Goal: Task Accomplishment & Management: Use online tool/utility

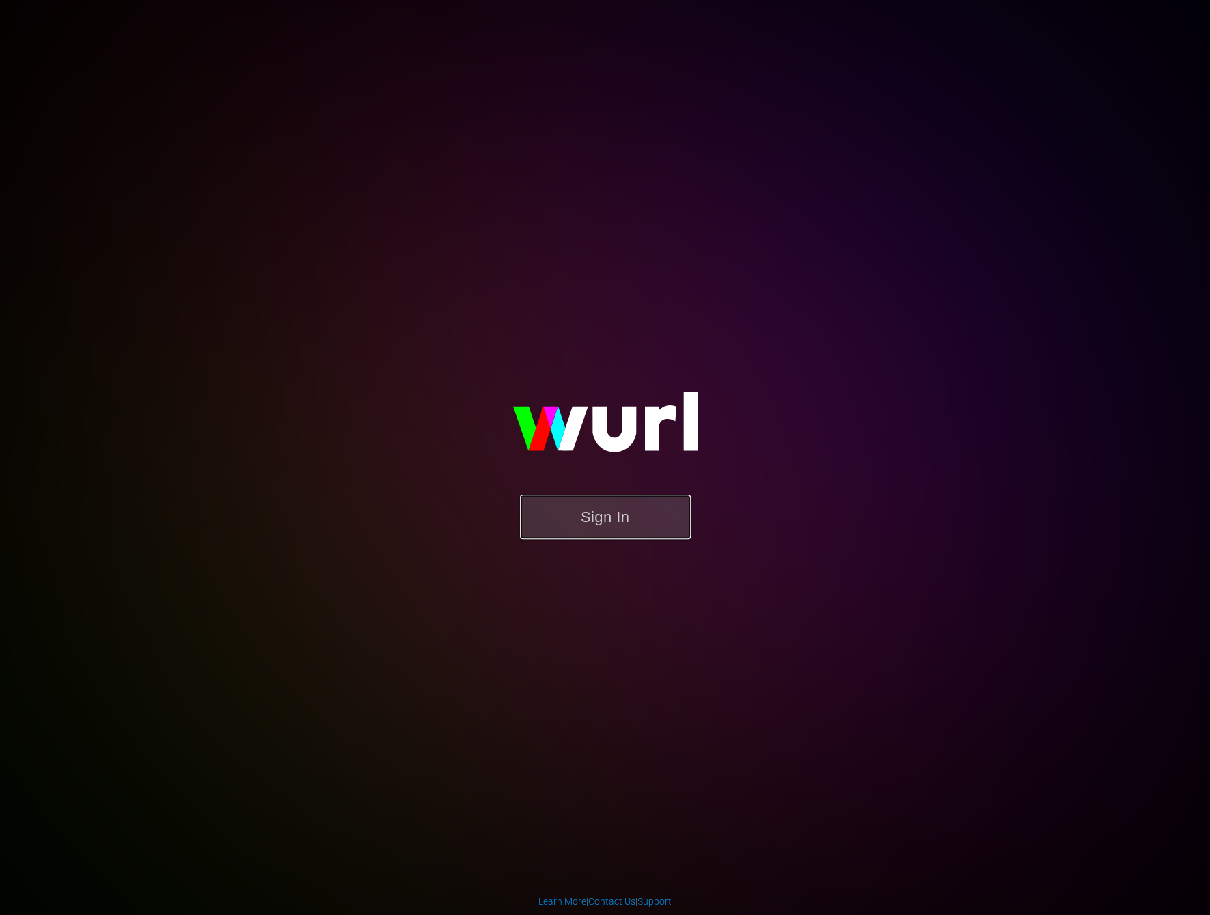
click at [588, 506] on button "Sign In" at bounding box center [605, 517] width 171 height 44
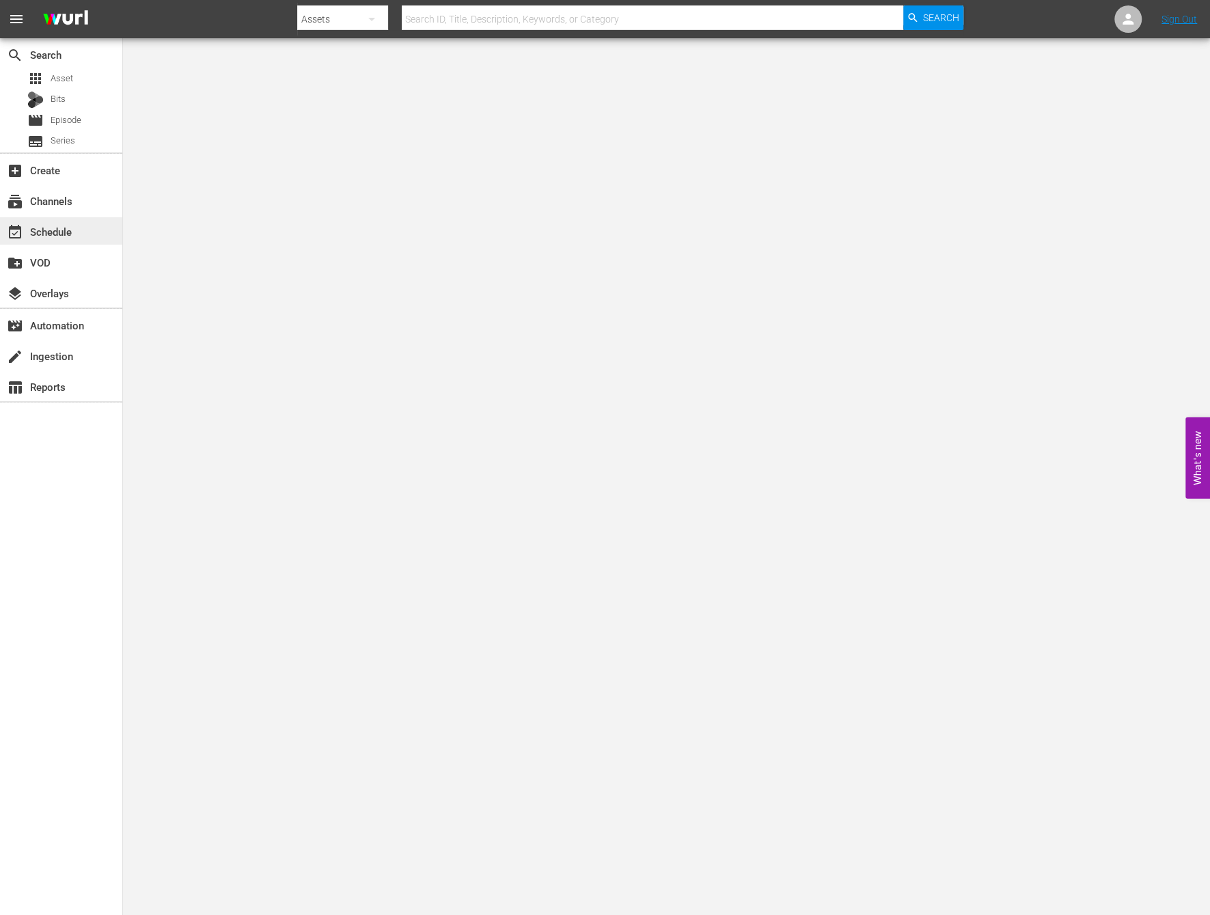
click at [65, 234] on div "event_available Schedule" at bounding box center [38, 229] width 77 height 12
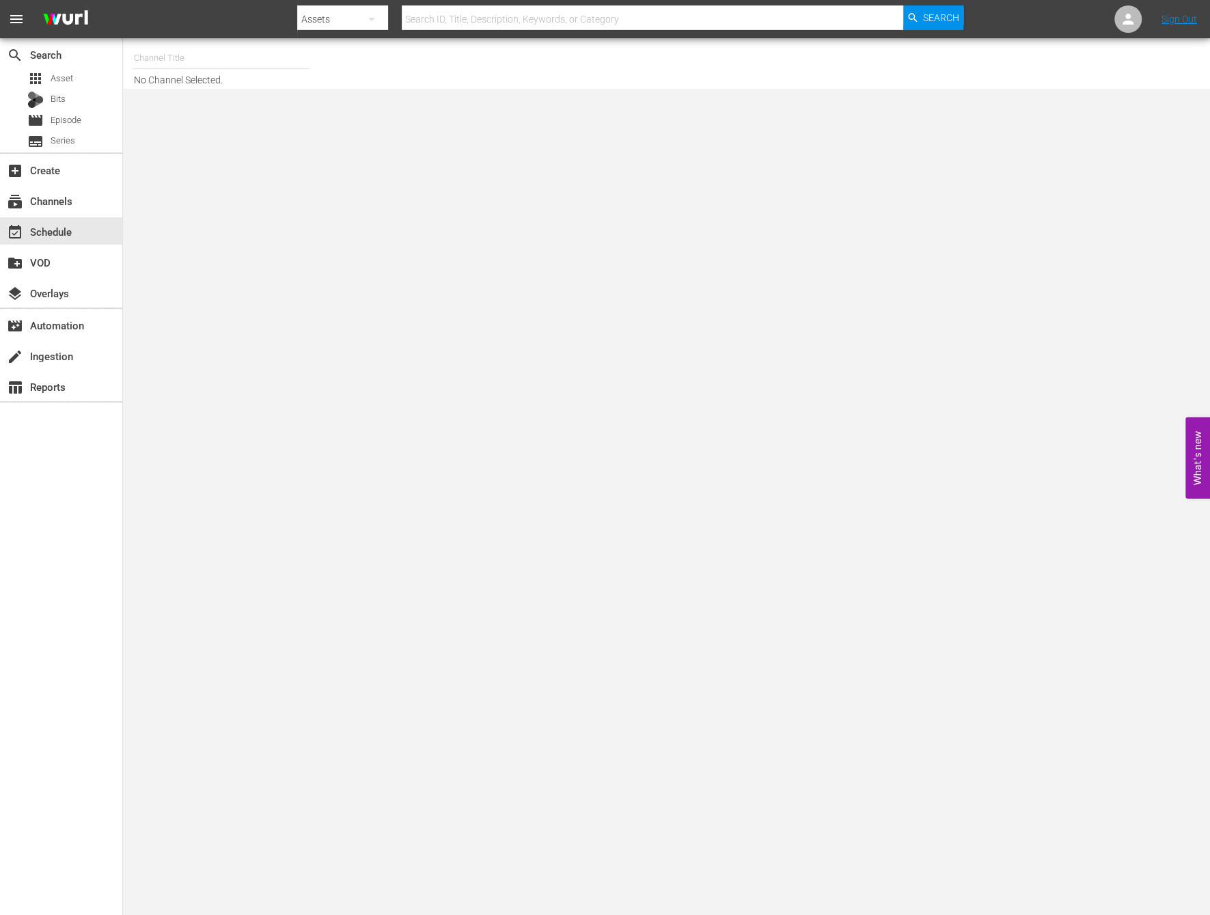
click at [185, 57] on input "text" at bounding box center [221, 58] width 175 height 33
click at [187, 95] on div "(No Entries)" at bounding box center [322, 96] width 354 height 33
type input "(No Entries)"
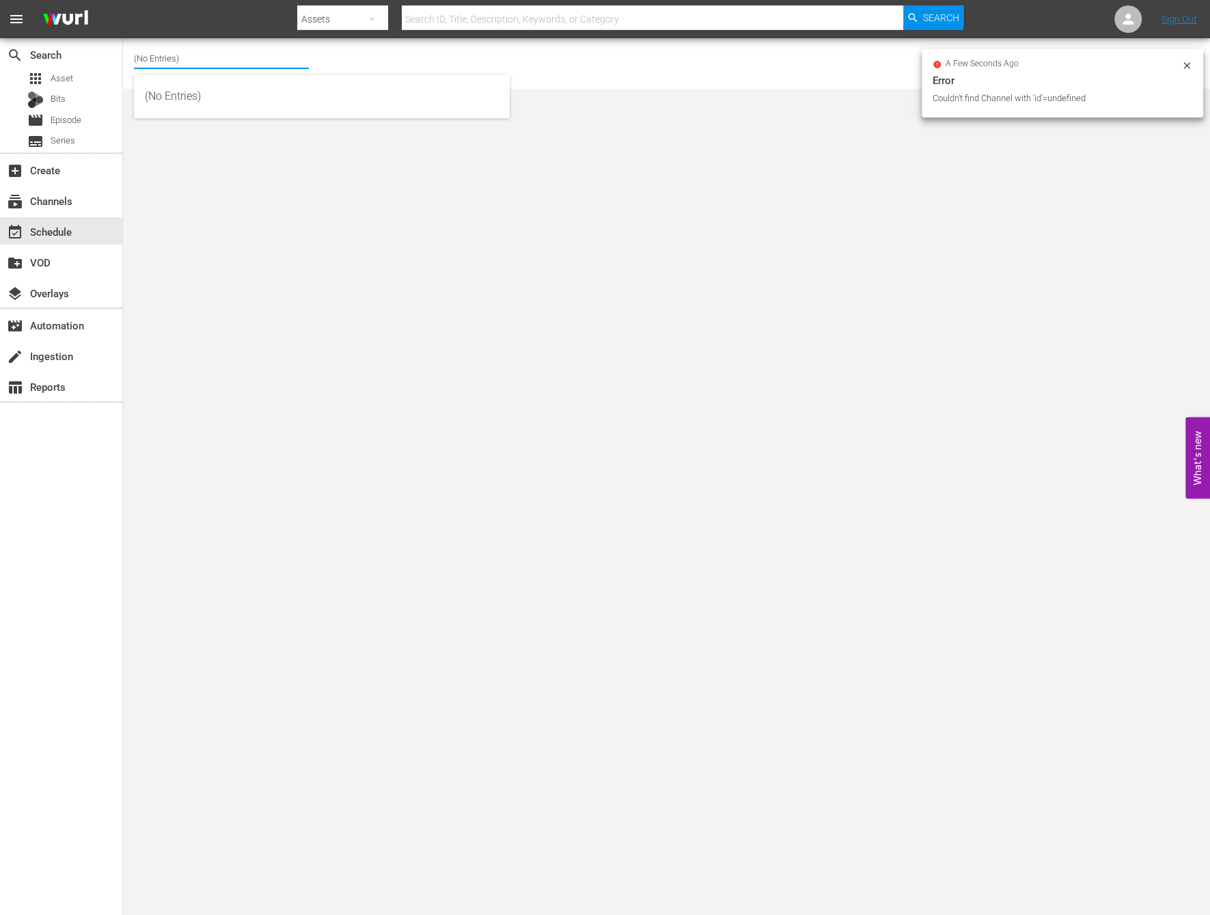
click at [197, 56] on input "(No Entries)" at bounding box center [221, 58] width 175 height 33
drag, startPoint x: 197, startPoint y: 56, endPoint x: -36, endPoint y: 44, distance: 233.3
click at [0, 44] on html "menu Search By Assets Search ID, Title, Description, Keywords, or Category Sear…" at bounding box center [605, 457] width 1210 height 915
click at [298, 75] on div "World Billiards TV (967 - newidco_billiardstv_1)" at bounding box center [322, 96] width 376 height 44
click at [294, 86] on div "World Billiards TV (967 - newidco_billiardstv_1)" at bounding box center [322, 96] width 354 height 33
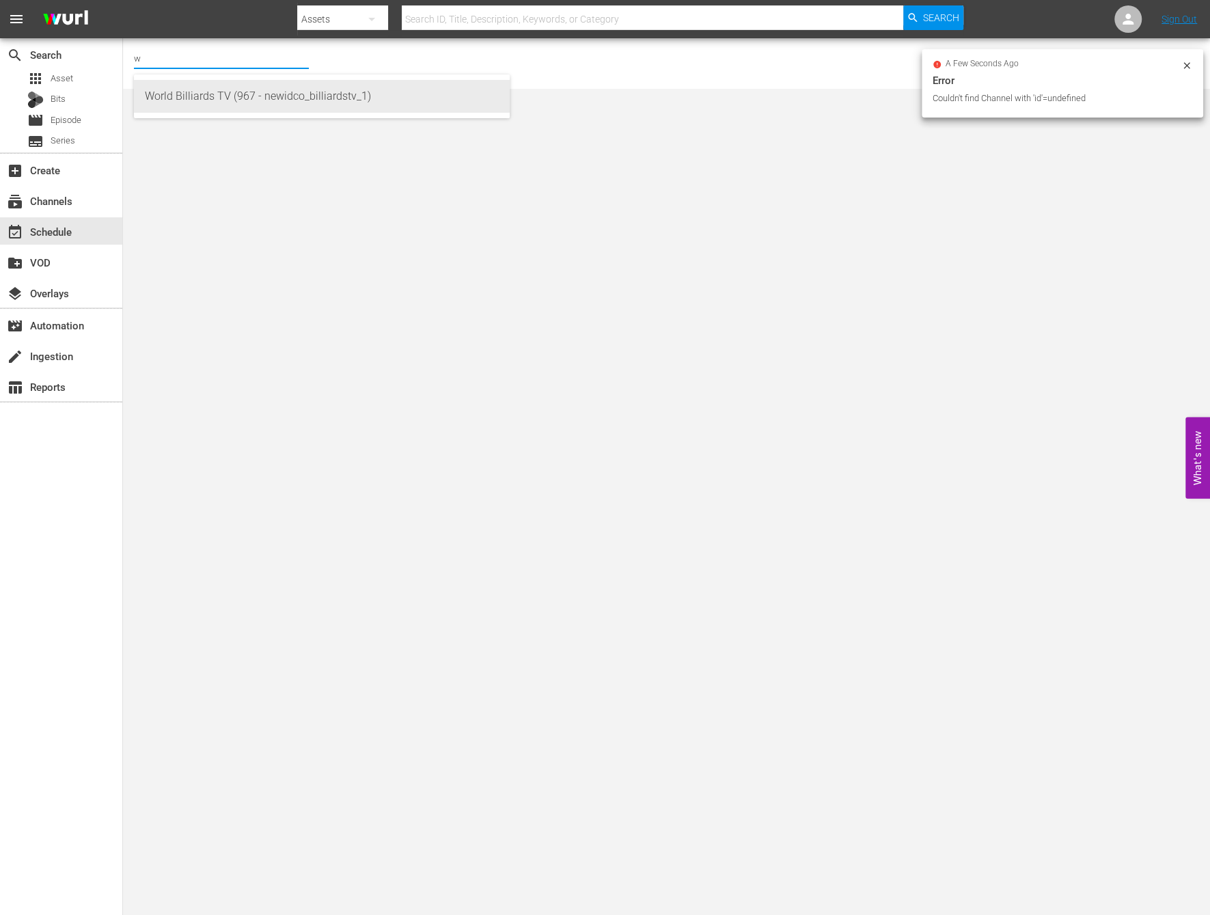
type input "World Billiards TV (967 - newidco_billiardstv_1)"
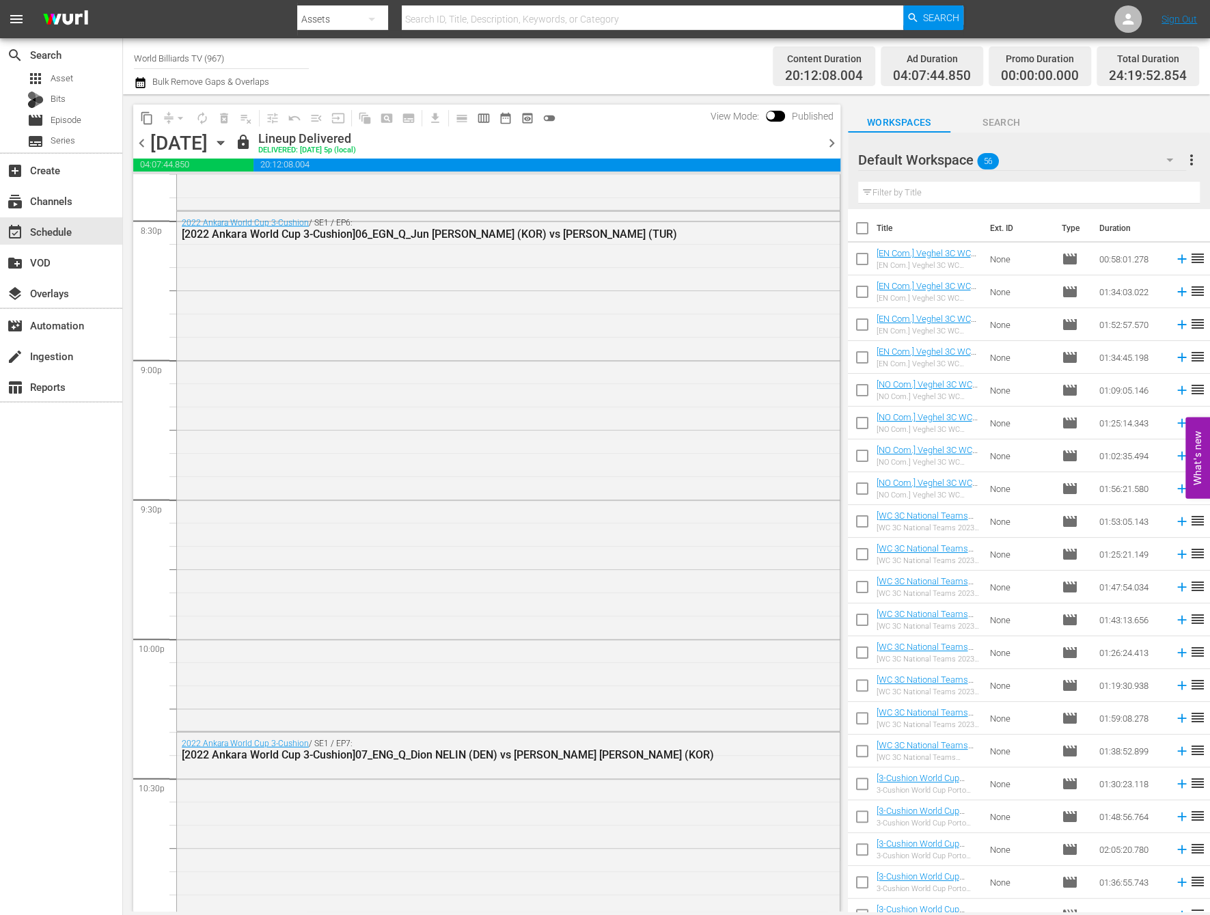
scroll to position [6408, 0]
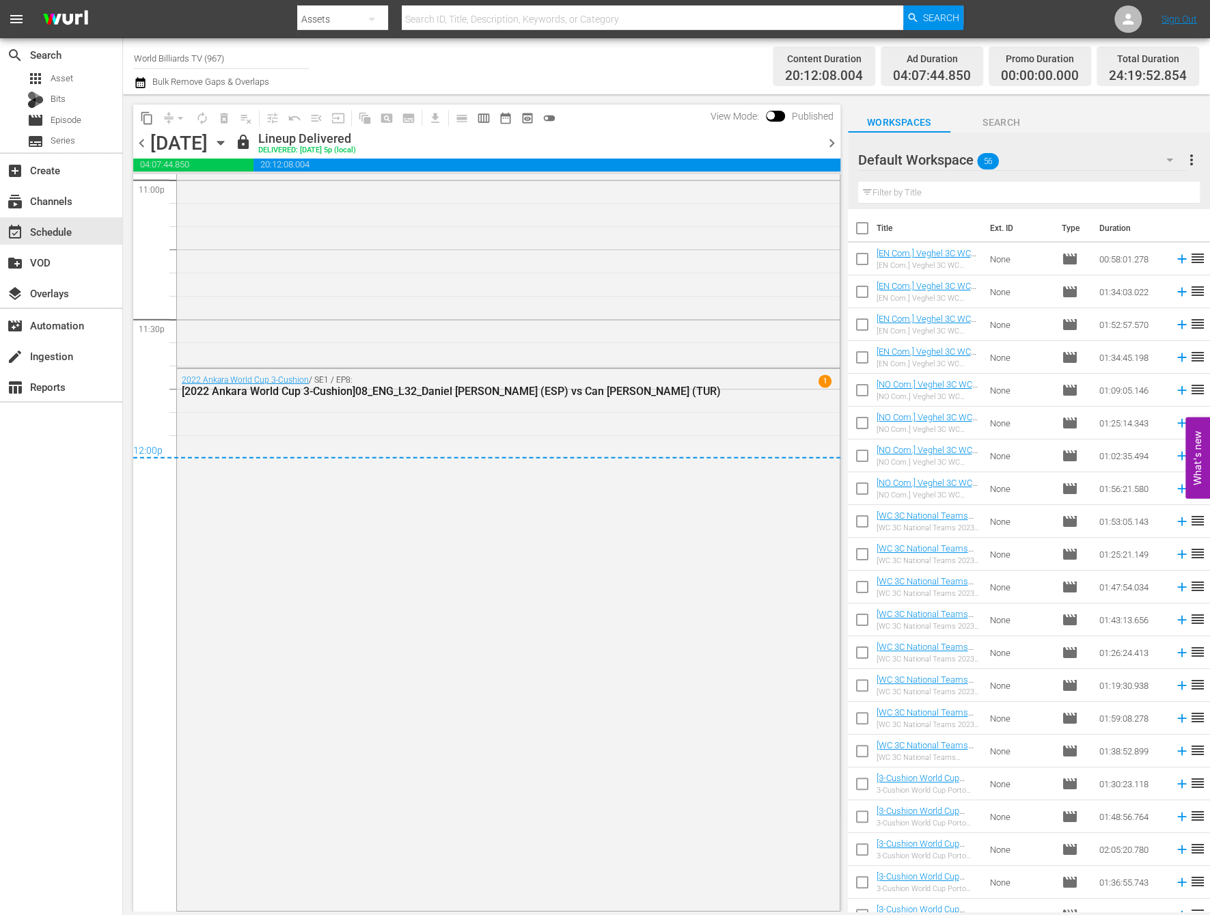
click at [228, 145] on icon "button" at bounding box center [220, 142] width 15 height 15
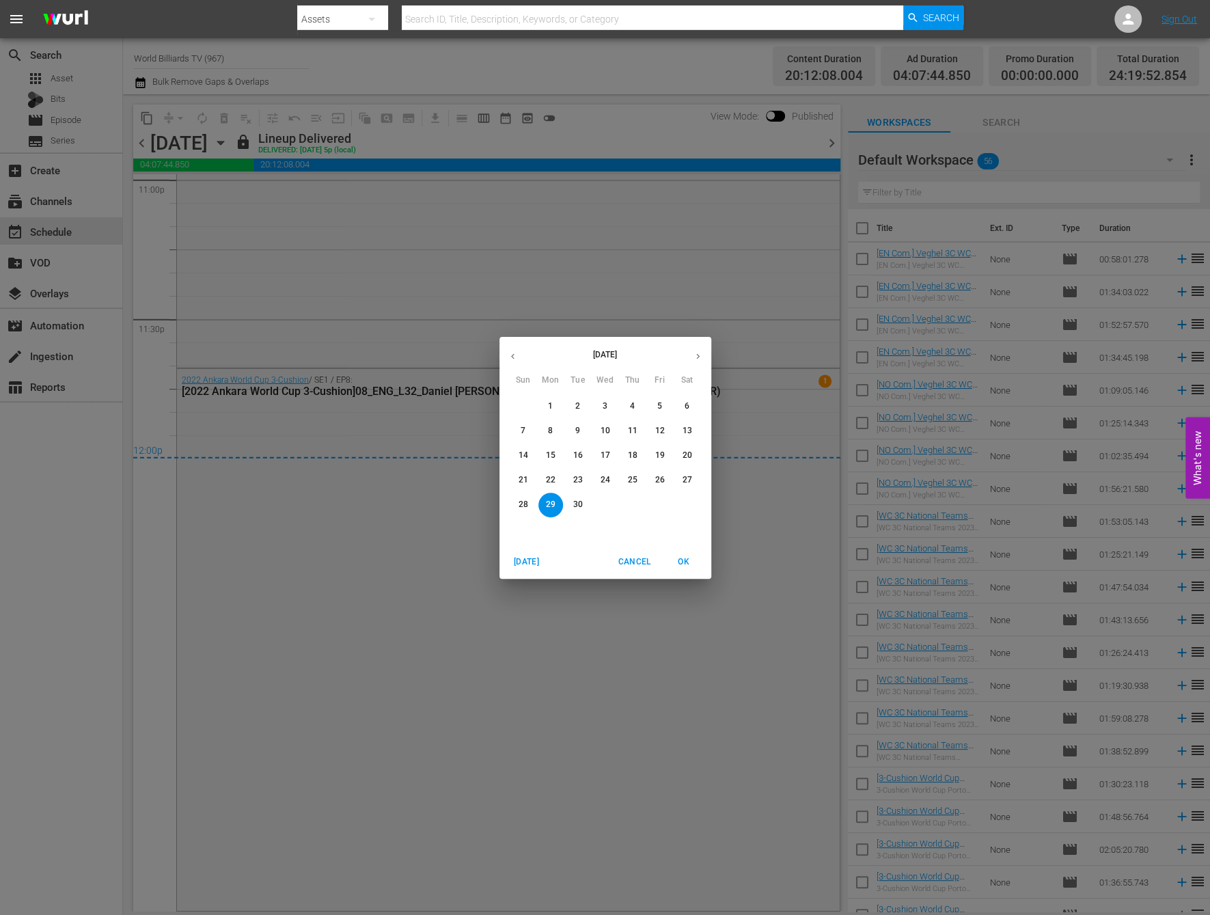
click at [572, 504] on span "30" at bounding box center [578, 505] width 25 height 12
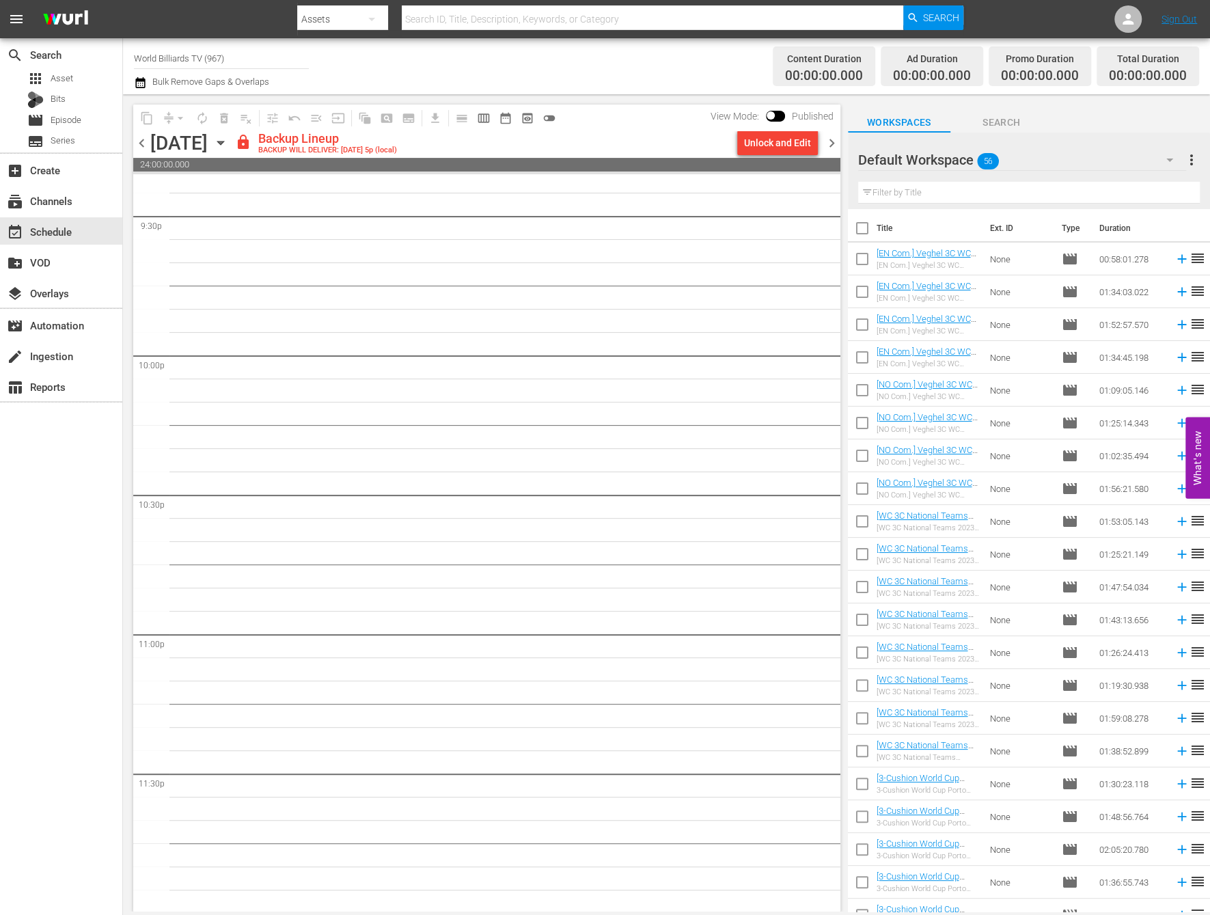
scroll to position [5955, 0]
